Goal: Transaction & Acquisition: Purchase product/service

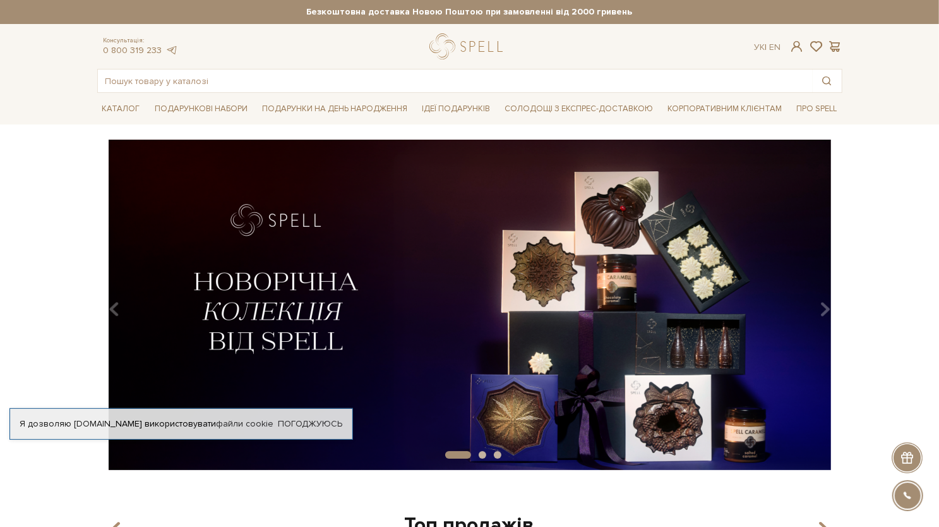
click at [586, 240] on img at bounding box center [469, 305] width 745 height 330
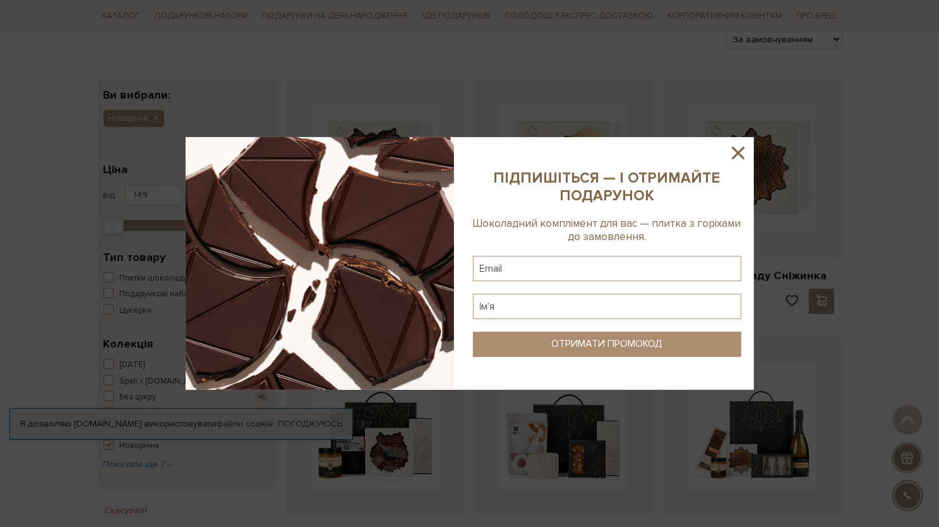
scroll to position [161, 0]
click at [740, 160] on icon at bounding box center [738, 152] width 21 height 21
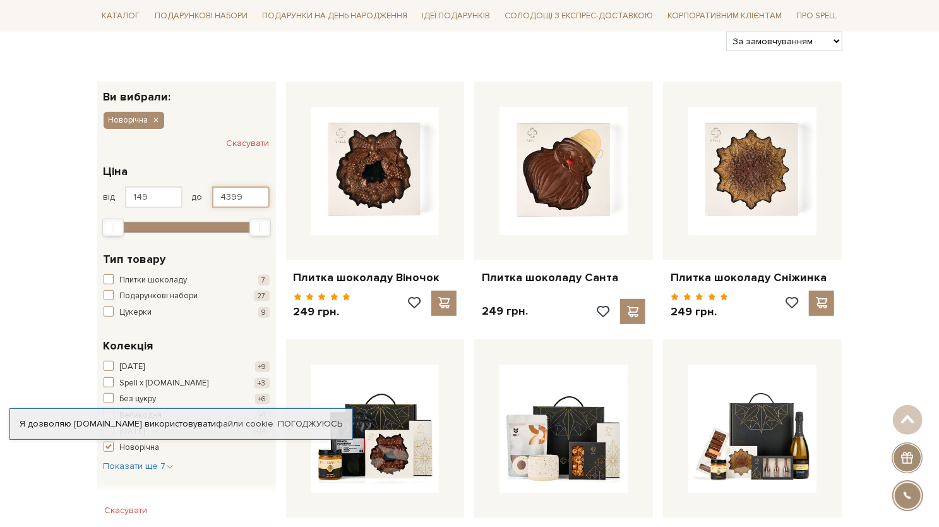
click at [251, 200] on input "4399" at bounding box center [240, 196] width 57 height 21
type input "4"
type input "500"
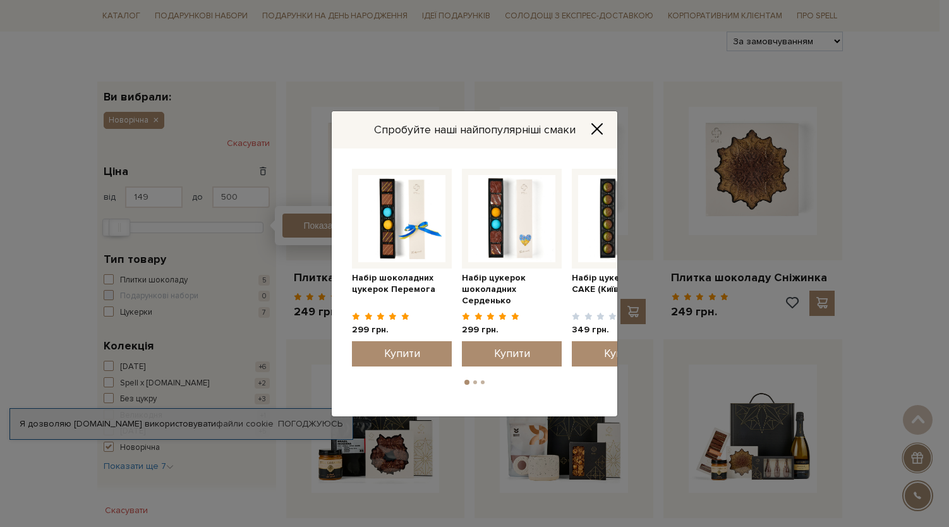
click at [593, 123] on icon "Close" at bounding box center [597, 129] width 13 height 13
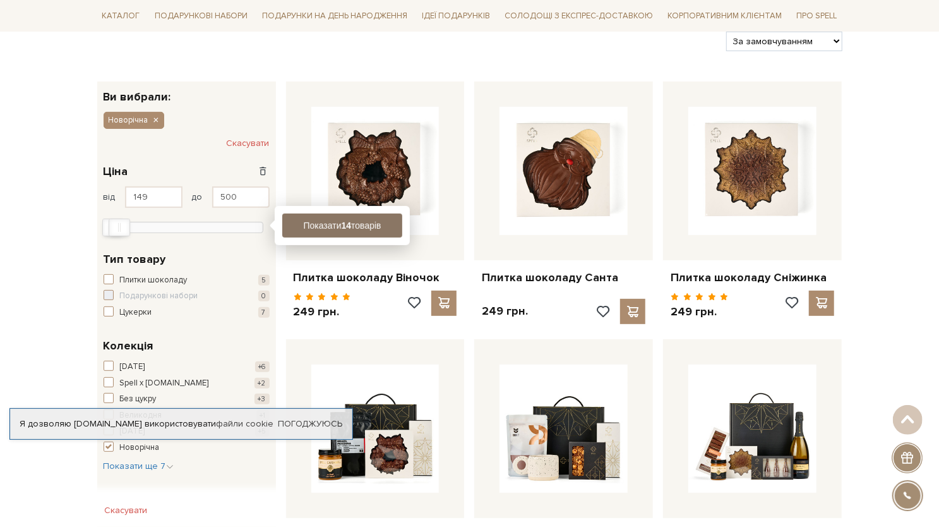
click at [366, 228] on button "Показати 14 товарів" at bounding box center [342, 226] width 120 height 24
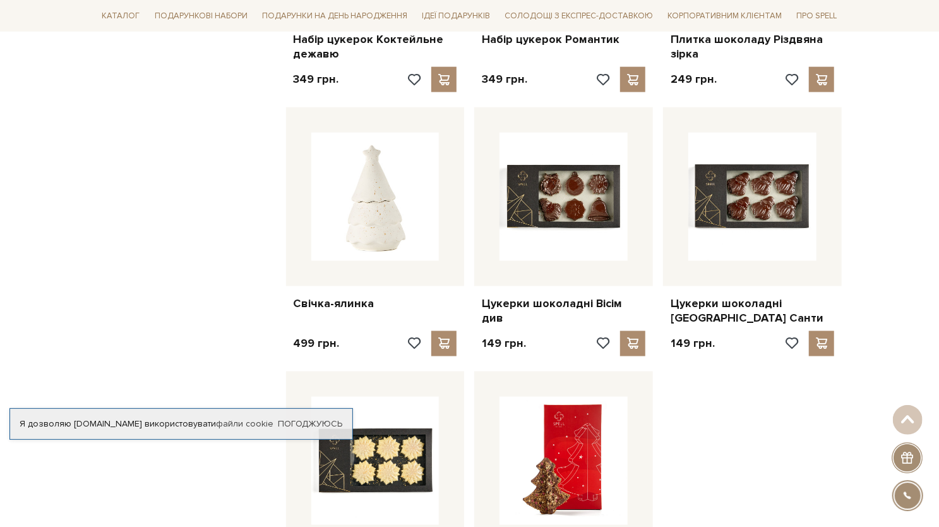
scroll to position [917, 0]
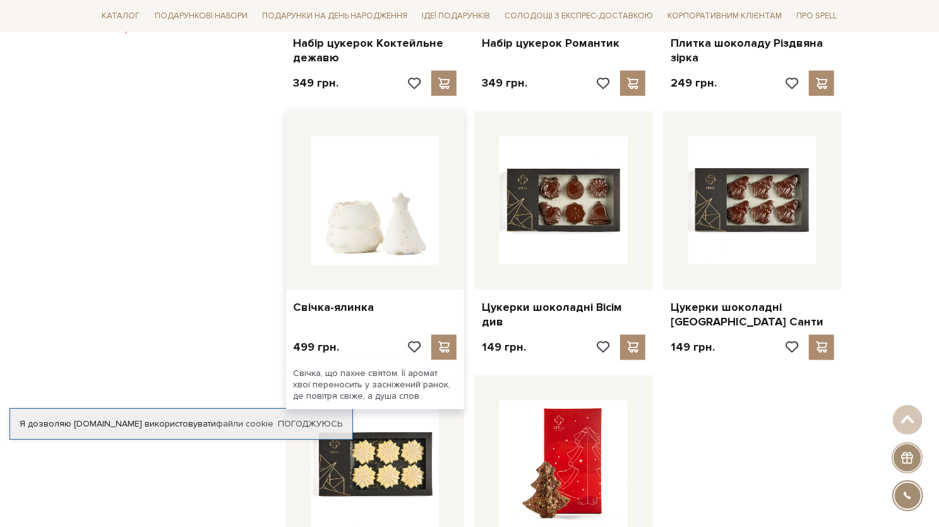
click at [402, 229] on img at bounding box center [375, 200] width 128 height 128
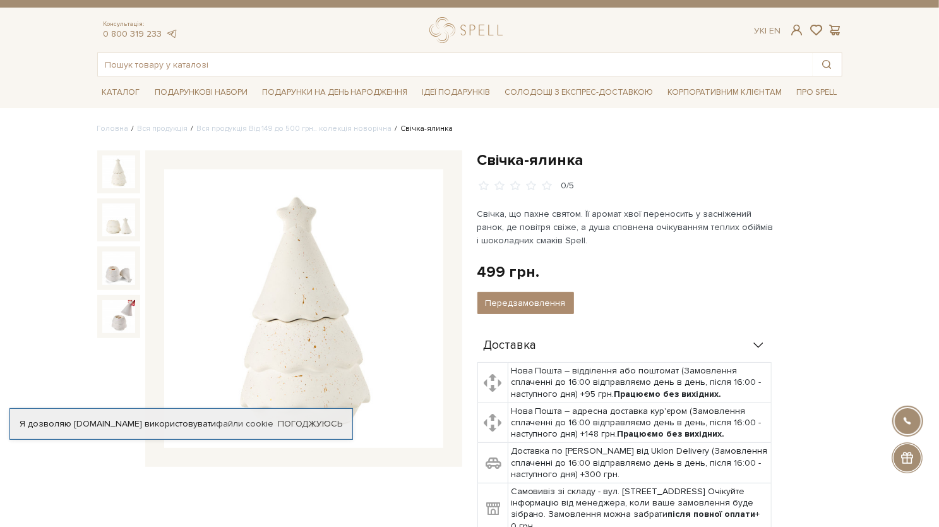
scroll to position [49, 0]
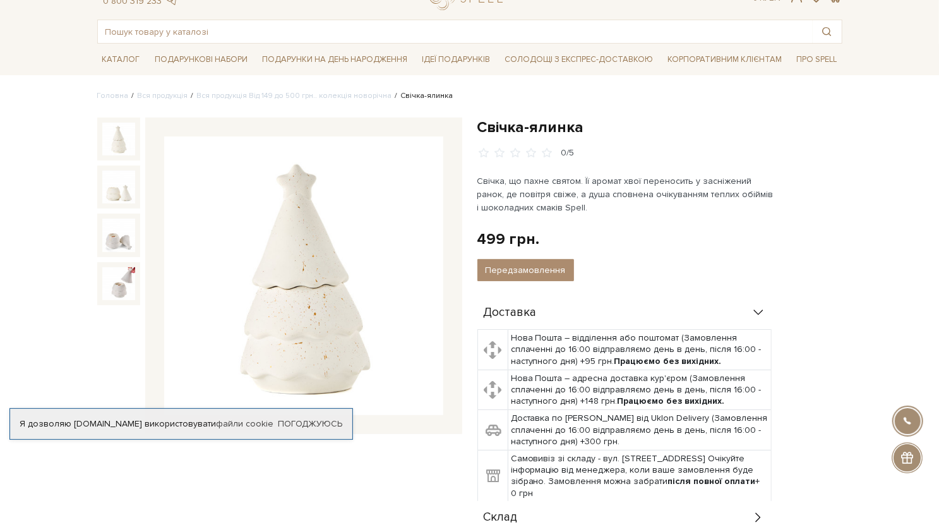
click at [117, 245] on img at bounding box center [118, 235] width 33 height 33
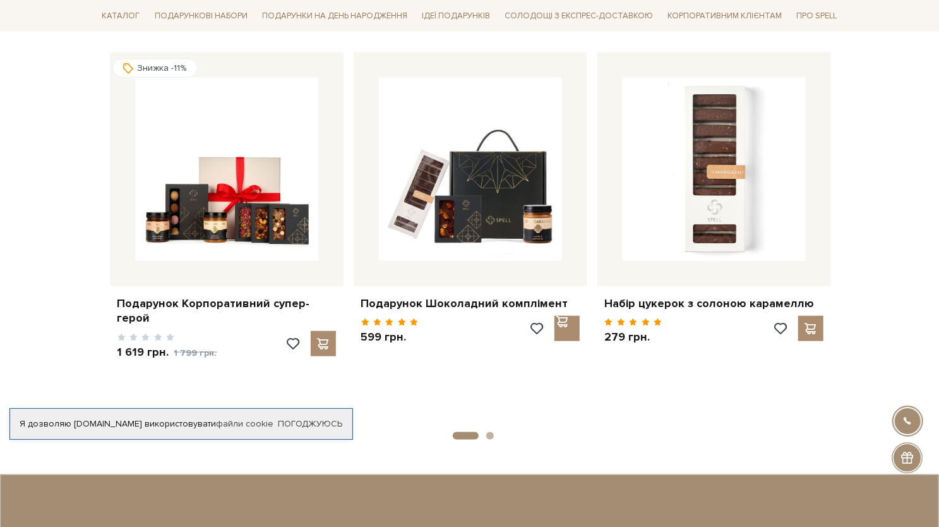
scroll to position [675, 0]
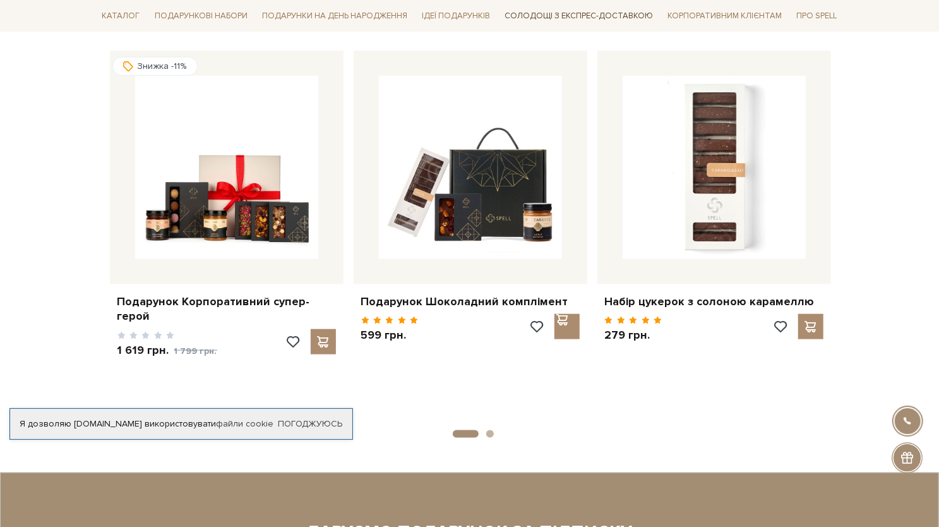
click at [580, 24] on link "Солодощі з експрес-доставкою" at bounding box center [579, 15] width 159 height 21
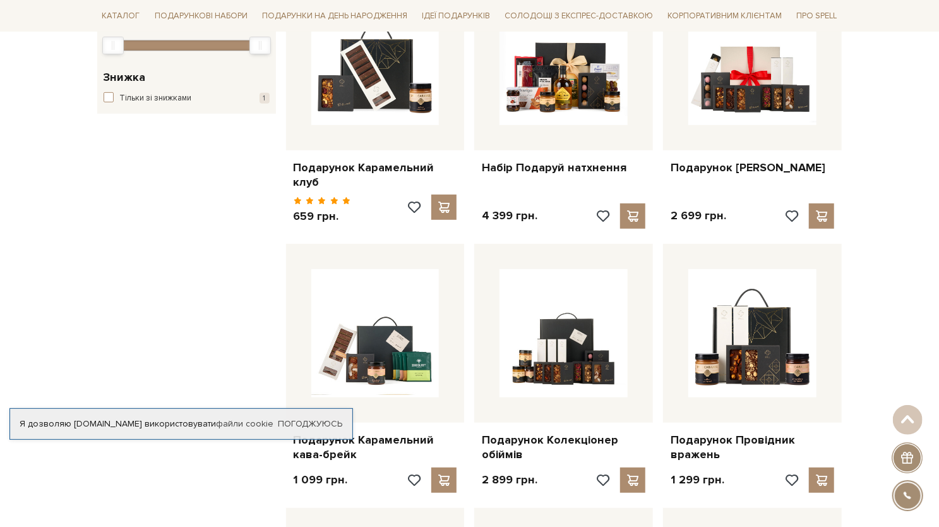
scroll to position [293, 0]
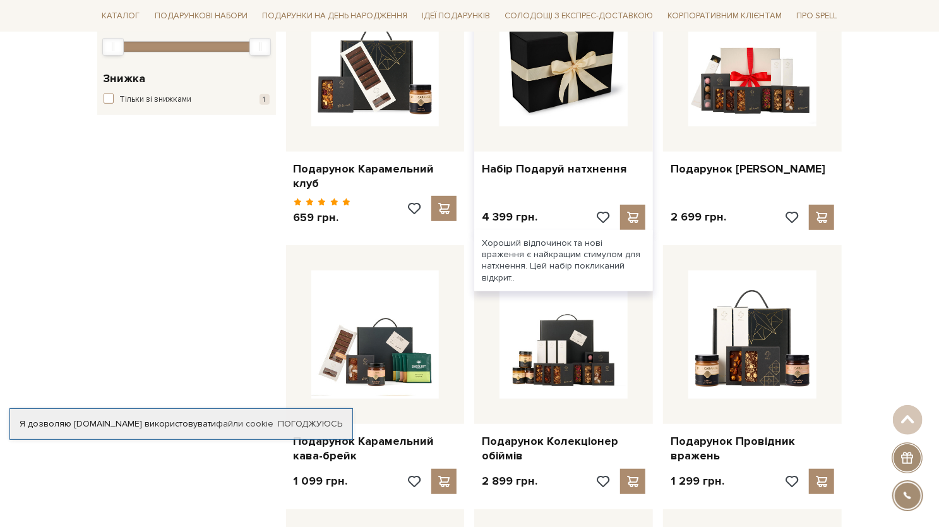
click at [572, 106] on img at bounding box center [564, 62] width 128 height 128
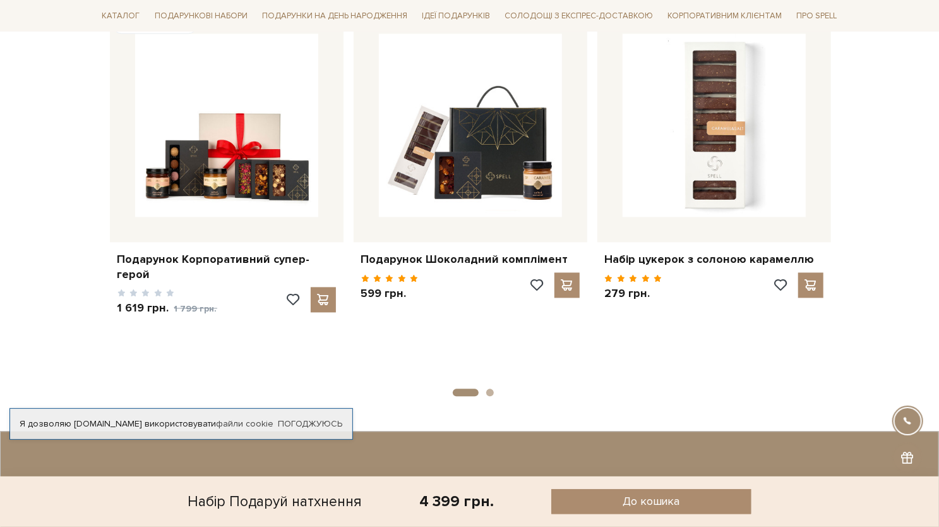
scroll to position [1373, 0]
click at [222, 15] on link "Подарункові набори" at bounding box center [201, 16] width 103 height 20
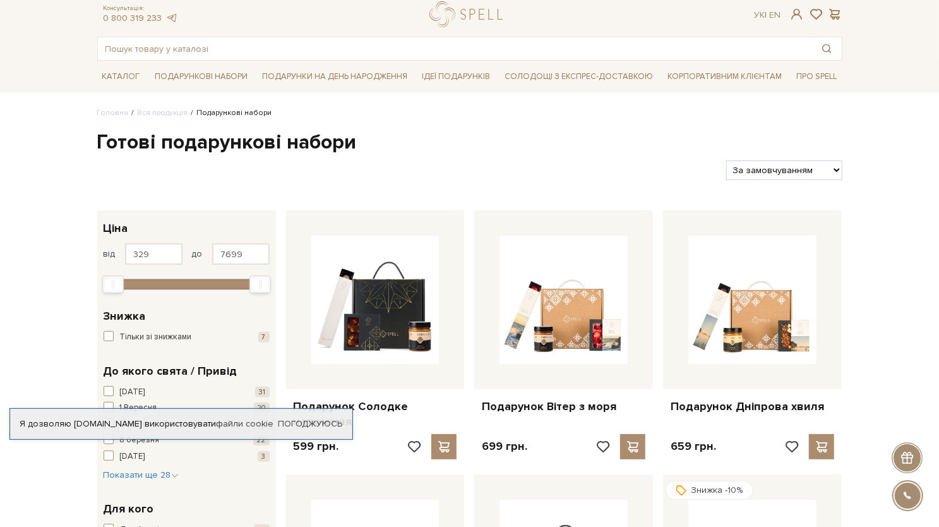
scroll to position [72, 0]
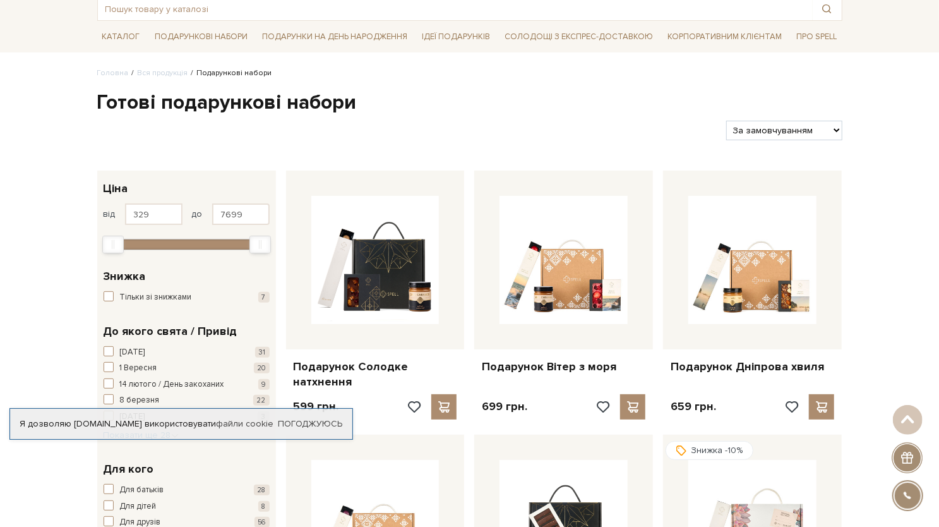
click at [782, 129] on select "За замовчуванням За Ціною (зростання) За Ціною (зменшення) Новинки За популярні…" at bounding box center [785, 131] width 116 height 20
select select "https://spellchocolate.com/our-productions/podarunkovi-box/?sort=p.price&order=…"
click at [727, 121] on select "За замовчуванням За Ціною (зростання) За Ціною (зменшення) Новинки За популярні…" at bounding box center [785, 131] width 116 height 20
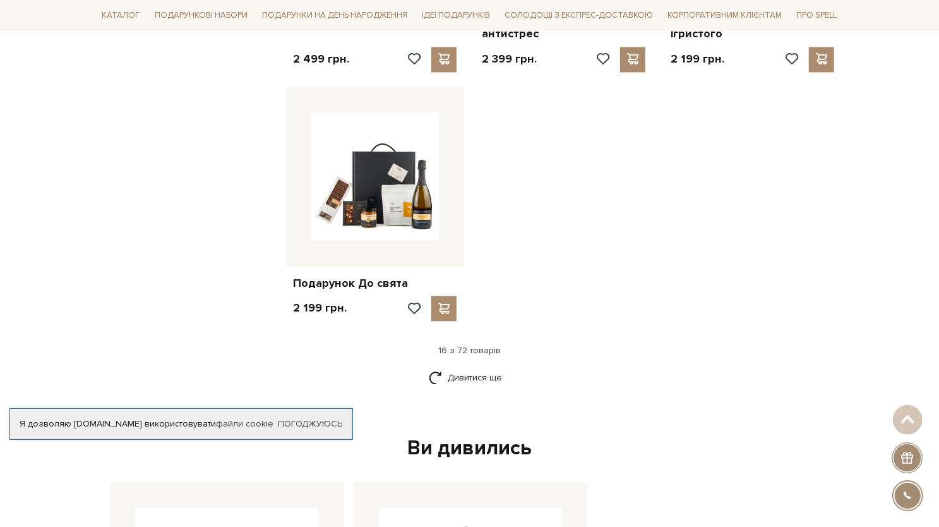
scroll to position [1500, 0]
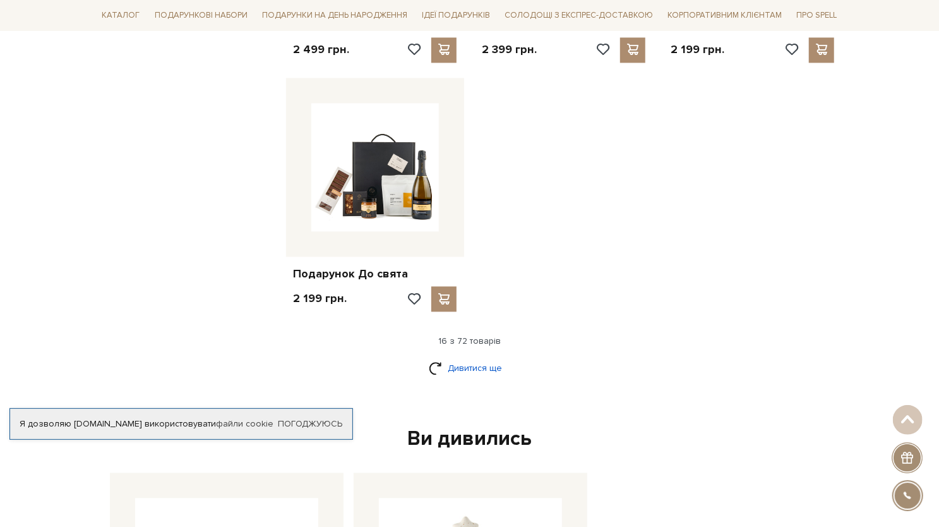
click at [475, 357] on link "Дивитися ще" at bounding box center [470, 368] width 82 height 22
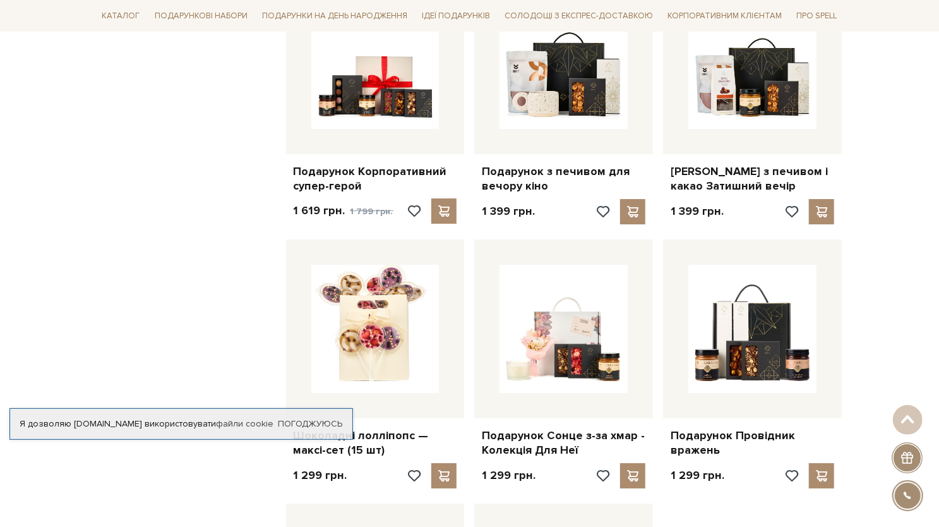
scroll to position [2423, 0]
